Goal: Task Accomplishment & Management: Use online tool/utility

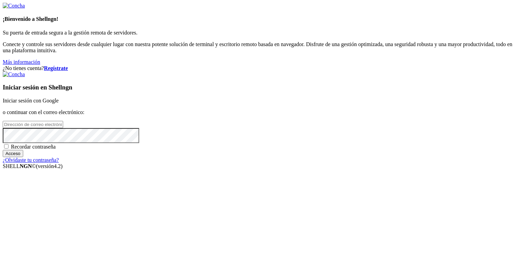
click at [59, 97] on font "Iniciar sesión con Google" at bounding box center [31, 100] width 56 height 6
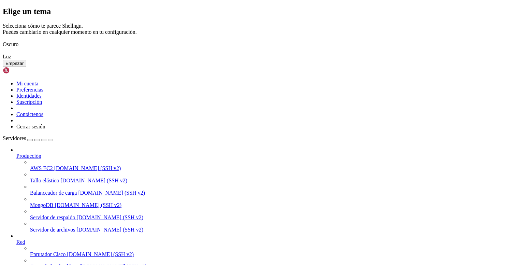
click at [3, 40] on img at bounding box center [3, 40] width 0 height 0
click at [24, 66] on font "Empezar" at bounding box center [14, 63] width 18 height 5
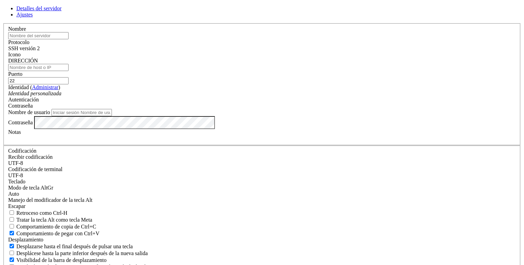
click at [40, 51] on font "SSH versión 2" at bounding box center [23, 48] width 31 height 6
click at [69, 39] on input "text" at bounding box center [38, 35] width 60 height 7
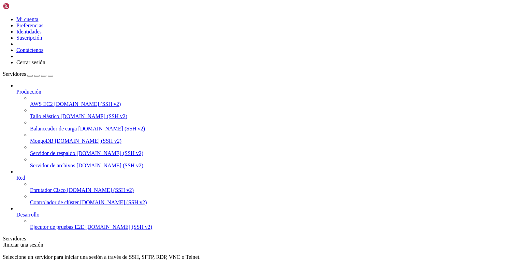
click at [61, 113] on font "demo.shellngn.com (SSH v2)" at bounding box center [94, 116] width 67 height 6
click at [40, 125] on font "Balanceador de carga" at bounding box center [53, 128] width 47 height 6
click at [80, 205] on font "demo.shellngn.com (SSH v2)" at bounding box center [113, 202] width 67 height 6
click at [86, 229] on font "demo.shellngn.com (SSH v2)" at bounding box center [119, 227] width 67 height 6
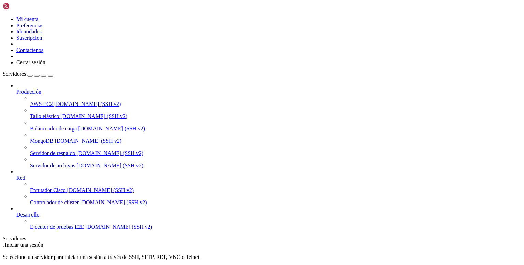
click at [44, 89] on link "Producción" at bounding box center [268, 92] width 504 height 6
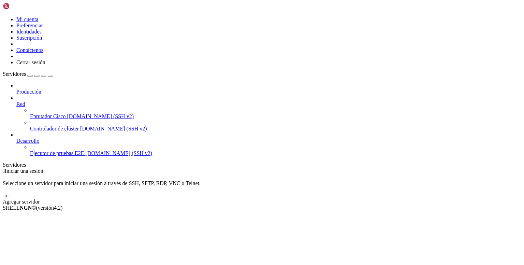
click at [41, 89] on link "Producción" at bounding box center [268, 92] width 504 height 6
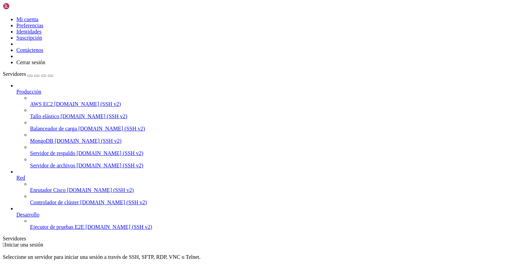
click at [30, 76] on div "button" at bounding box center [30, 76] width 0 height 0
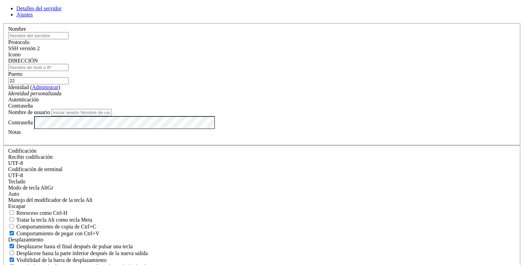
click at [33, 17] on link "Ajustes" at bounding box center [24, 15] width 16 height 6
click at [61, 11] on font "Detalles del servidor" at bounding box center [38, 8] width 45 height 6
click at [69, 39] on input "text" at bounding box center [38, 35] width 60 height 7
type input "para vender"
click at [69, 71] on input "DIRECCIÓN" at bounding box center [38, 67] width 60 height 7
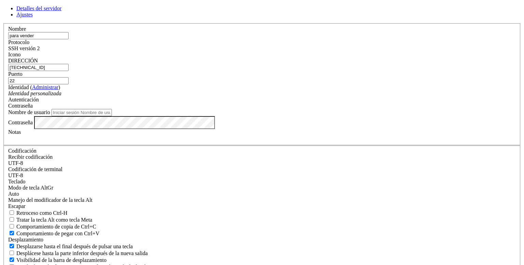
type input "128.64.45.4"
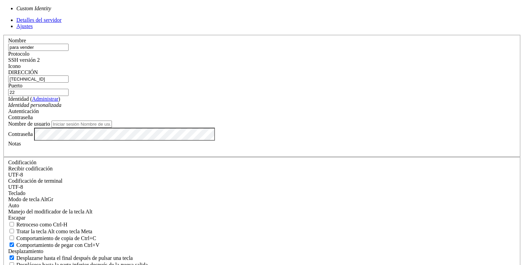
click at [232, 108] on div "Identidad personalizada" at bounding box center [261, 105] width 507 height 6
click at [274, 108] on div "Identidad ( Administrar ) Identidad personalizada" at bounding box center [261, 102] width 507 height 12
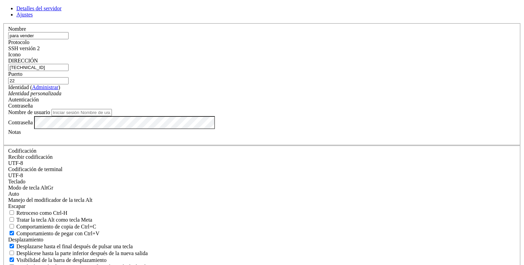
click at [112, 116] on input "Nombre de usuario" at bounding box center [81, 112] width 60 height 7
type input "usuario"
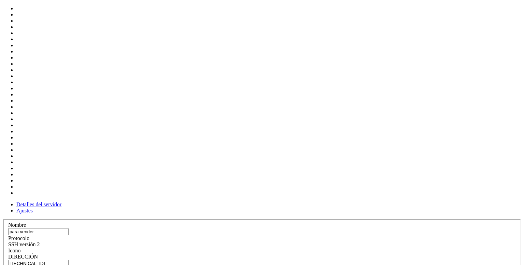
click at [342, 253] on div at bounding box center [261, 253] width 507 height 0
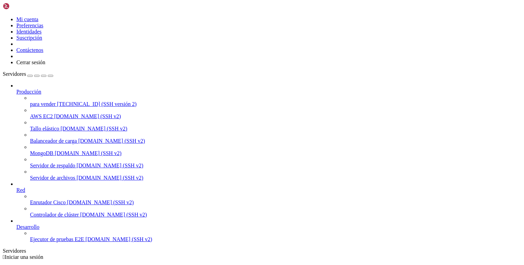
click at [42, 113] on font "AWS EC2" at bounding box center [41, 116] width 23 height 6
click at [57, 101] on font "128.64.45.4 (SSH versión 2)" at bounding box center [96, 104] width 79 height 6
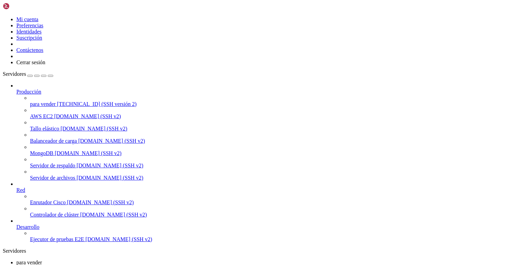
click at [46, 113] on span "AWS EC2" at bounding box center [41, 116] width 23 height 6
drag, startPoint x: 58, startPoint y: 86, endPoint x: 58, endPoint y: 90, distance: 4.1
click at [58, 125] on link "Tallo elástico demo.shellngn.com (SSH v2)" at bounding box center [275, 128] width 491 height 6
click at [58, 125] on span "Tallo elástico" at bounding box center [44, 128] width 29 height 6
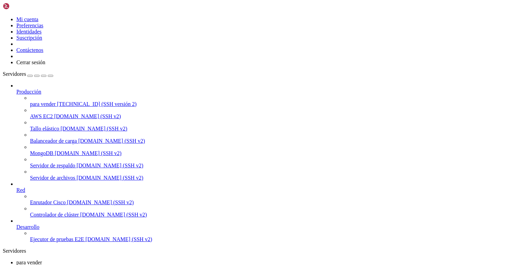
click at [58, 125] on span "Tallo elástico" at bounding box center [44, 128] width 29 height 6
click at [51, 101] on font "para vender" at bounding box center [43, 104] width 26 height 6
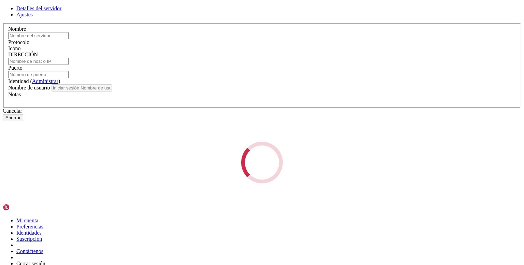
type input "para vender"
type input "128.64.45.4"
type input "22"
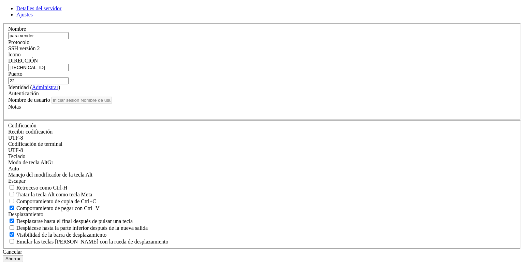
type input "usuario"
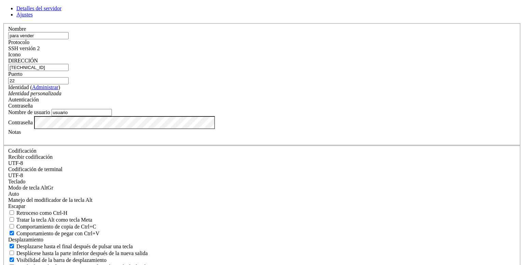
click at [262, 96] on div "Identidad personalizada" at bounding box center [261, 93] width 507 height 6
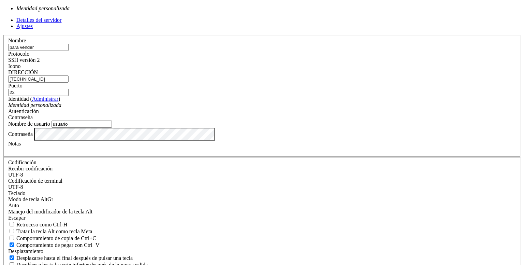
click at [112, 127] on input "usuario" at bounding box center [81, 123] width 60 height 7
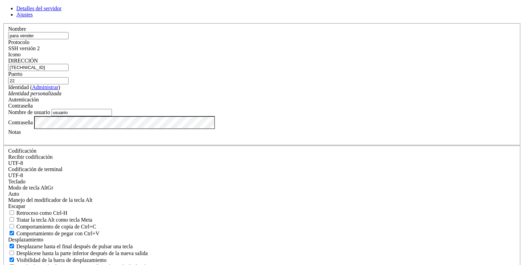
click at [335, 109] on div "Contraseña" at bounding box center [261, 106] width 507 height 6
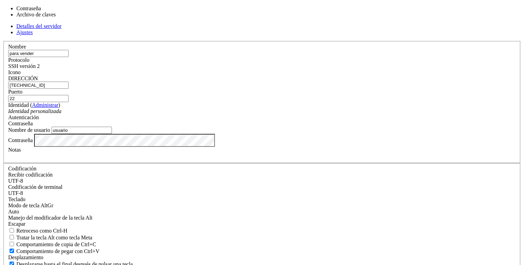
click at [335, 120] on div "Contraseña" at bounding box center [261, 123] width 507 height 6
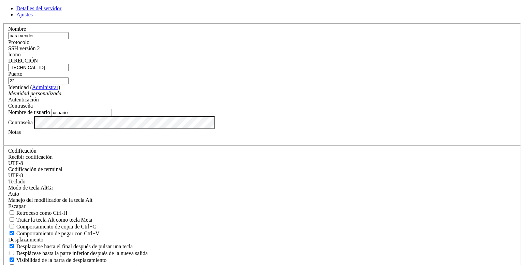
click at [3, 23] on icon at bounding box center [3, 23] width 0 height 0
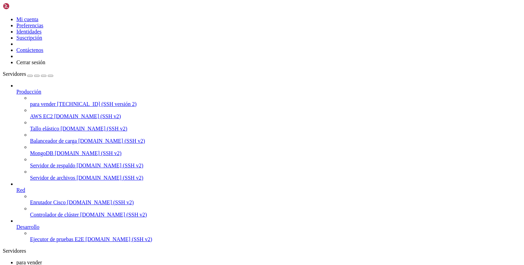
drag, startPoint x: 356, startPoint y: 39, endPoint x: 301, endPoint y: 81, distance: 69.3
click at [36, 150] on font "MongoDB" at bounding box center [41, 153] width 23 height 6
click at [36, 162] on font "Servidor de respaldo" at bounding box center [52, 165] width 45 height 6
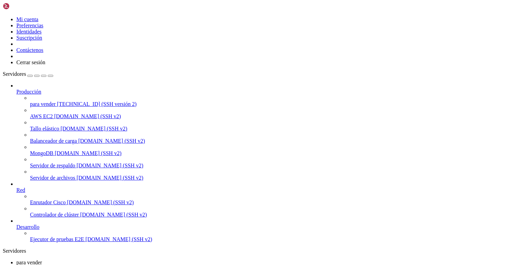
click at [37, 162] on font "Servidor de respaldo" at bounding box center [52, 165] width 45 height 6
click at [54, 175] on link "Servidor de archivos demo.shellngn.com (SSH v2)" at bounding box center [275, 178] width 491 height 6
click at [55, 242] on font "Ejecutor de pruebas E2E" at bounding box center [57, 239] width 54 height 6
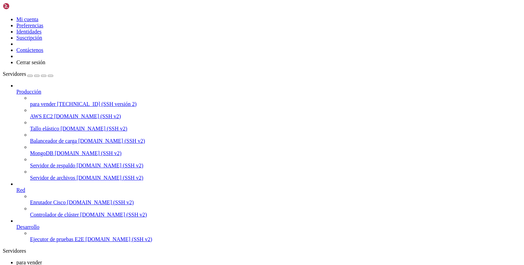
click at [55, 242] on font "Ejecutor de pruebas E2E" at bounding box center [57, 239] width 54 height 6
click at [41, 101] on font "para vender" at bounding box center [43, 104] width 26 height 6
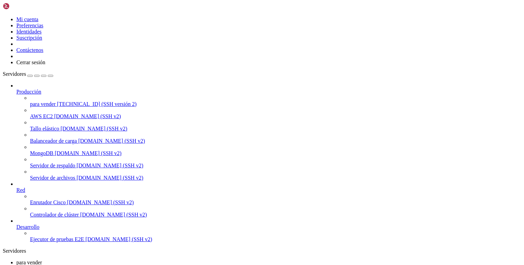
click at [18, 264] on font "" at bounding box center [17, 268] width 2 height 6
